Goal: Task Accomplishment & Management: Use online tool/utility

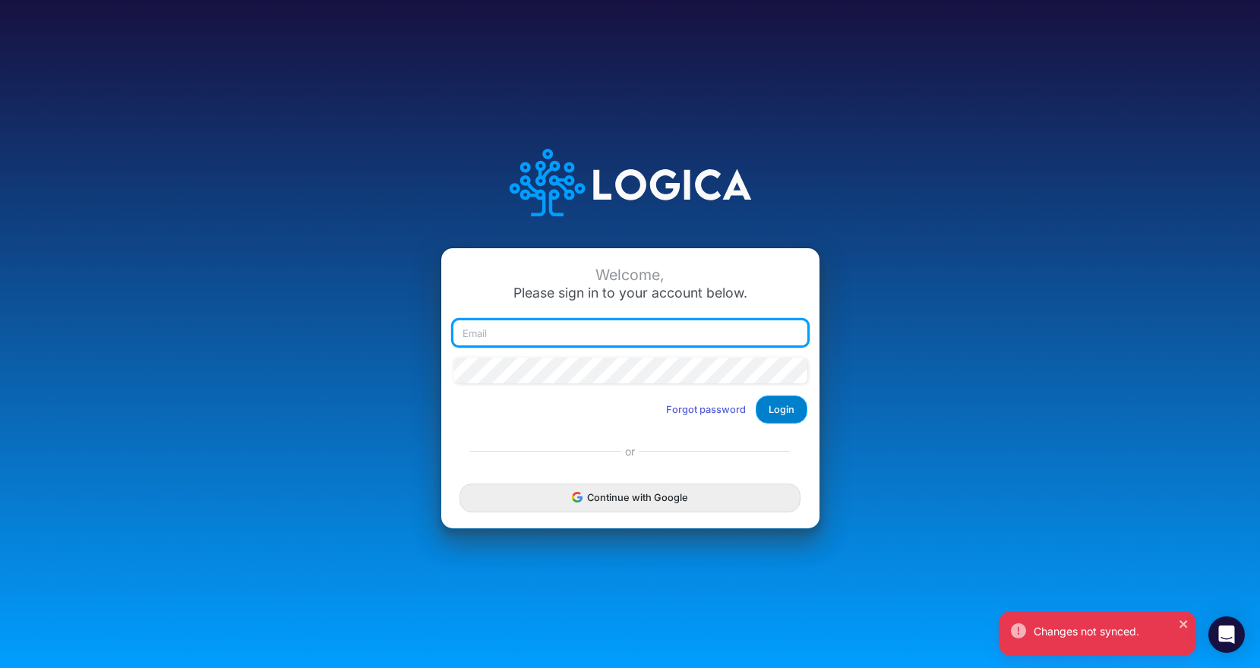
type input "[EMAIL_ADDRESS][DOMAIN_NAME]"
click at [782, 406] on button "Login" at bounding box center [782, 410] width 52 height 28
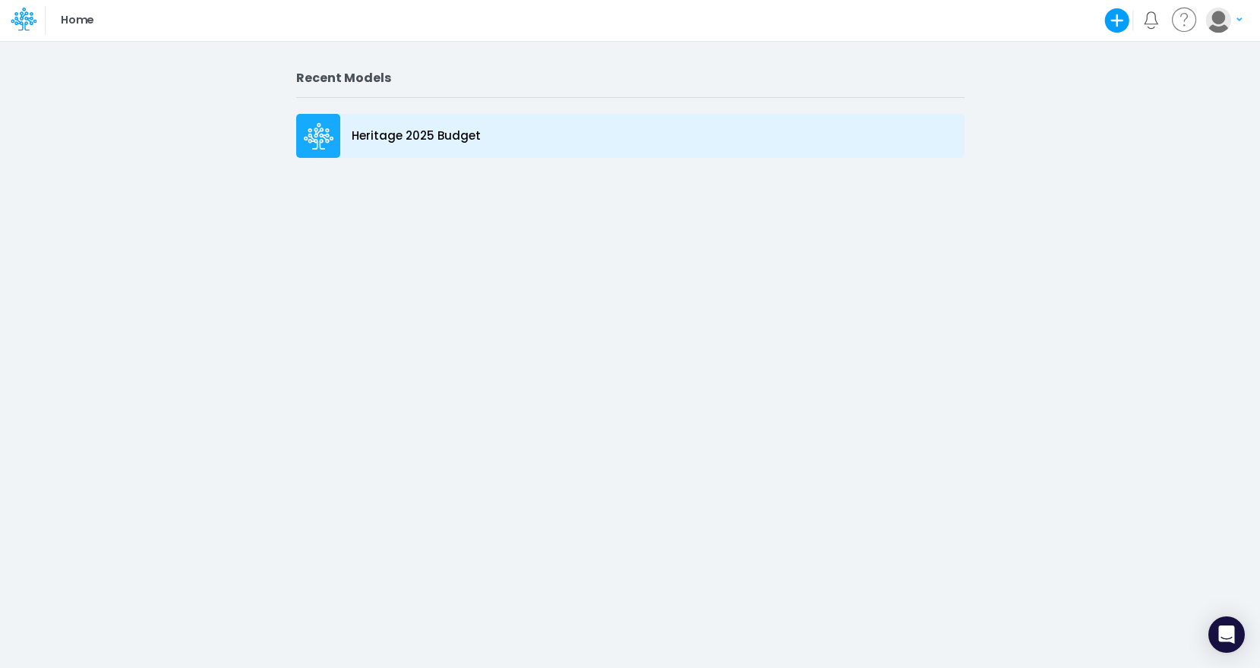
click at [404, 141] on p "Heritage 2025 Budget" at bounding box center [416, 136] width 129 height 17
